Goal: Navigation & Orientation: Find specific page/section

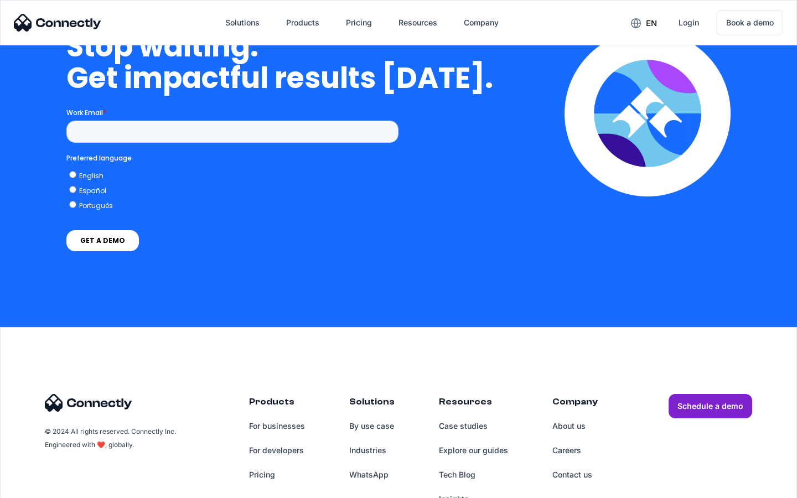
scroll to position [3217, 0]
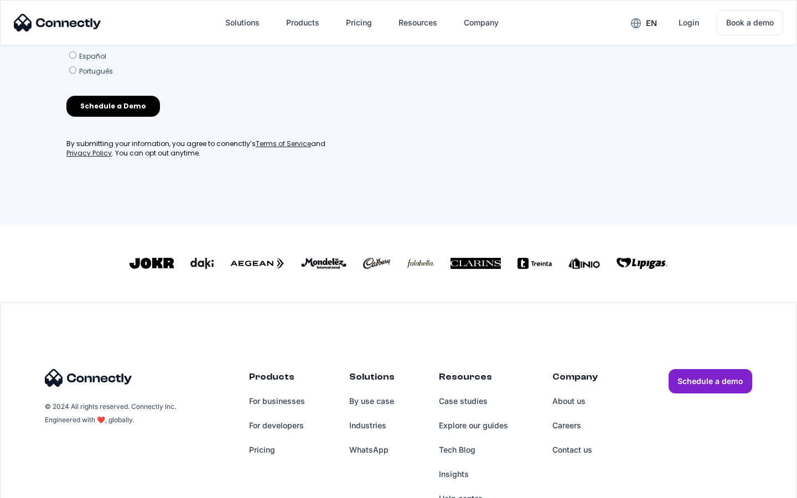
scroll to position [475, 0]
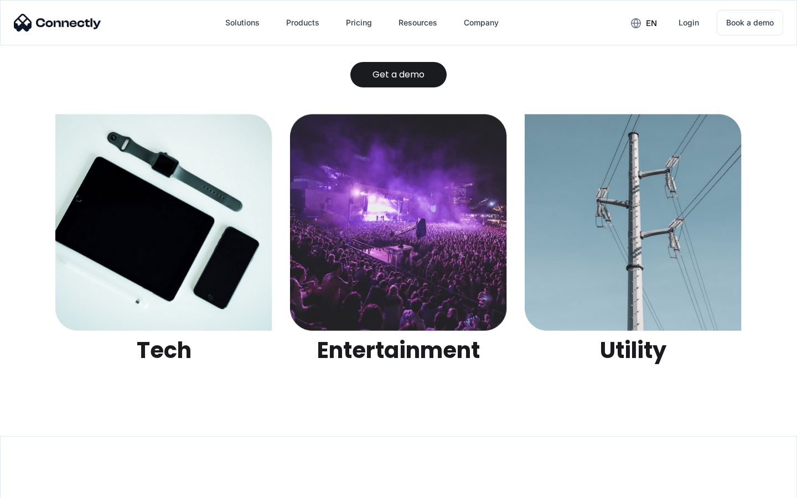
scroll to position [3491, 0]
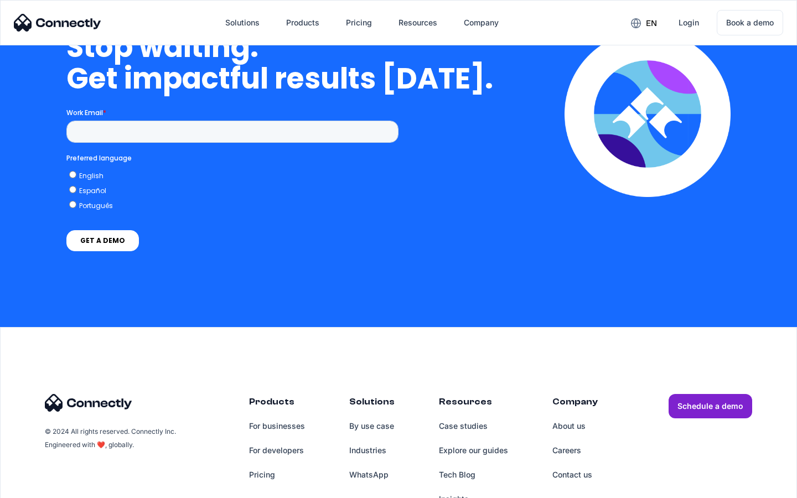
scroll to position [4551, 0]
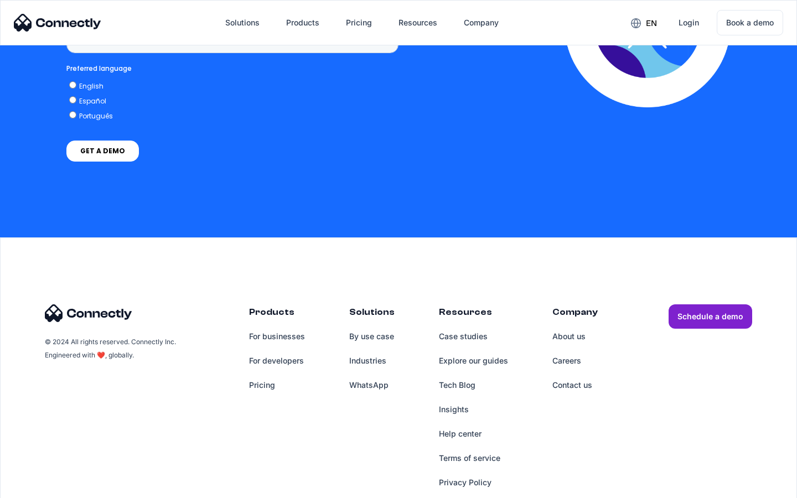
scroll to position [829, 0]
